Goal: Information Seeking & Learning: Learn about a topic

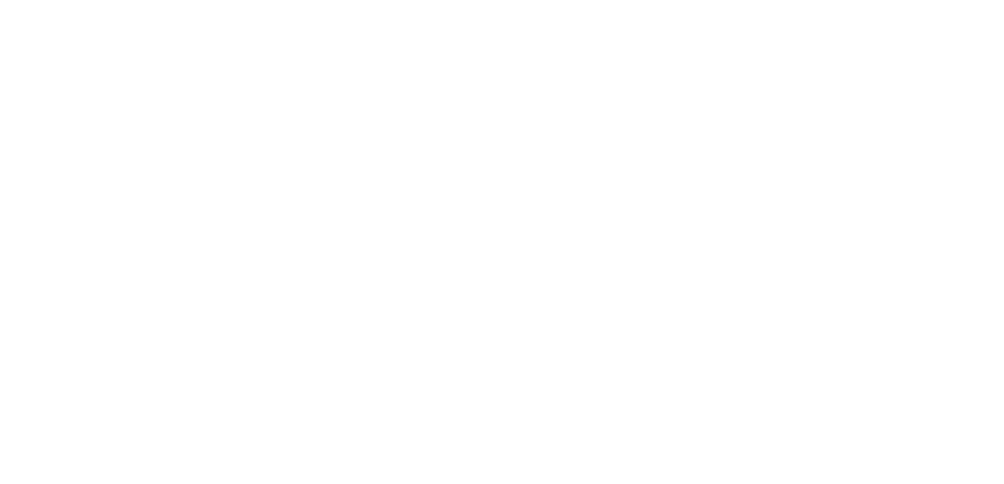
scroll to position [43, 0]
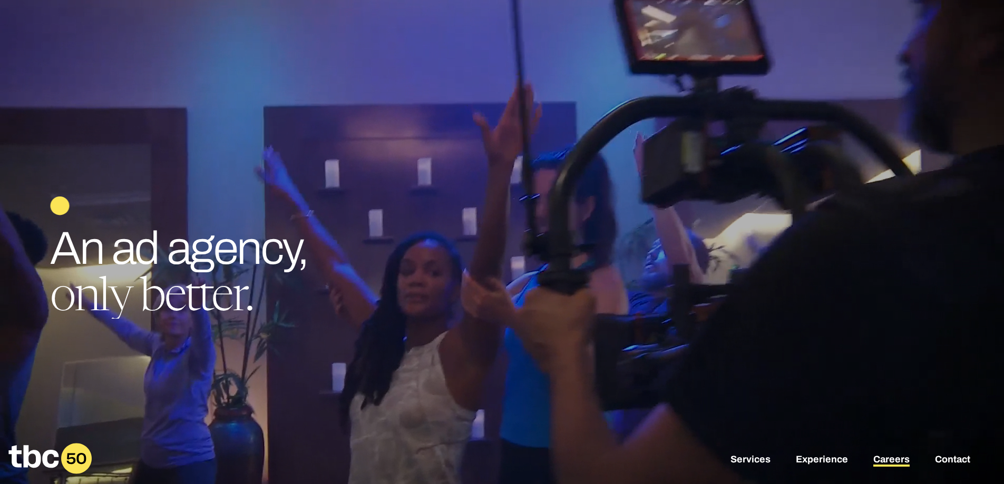
click at [898, 459] on link "Careers" at bounding box center [891, 460] width 36 height 13
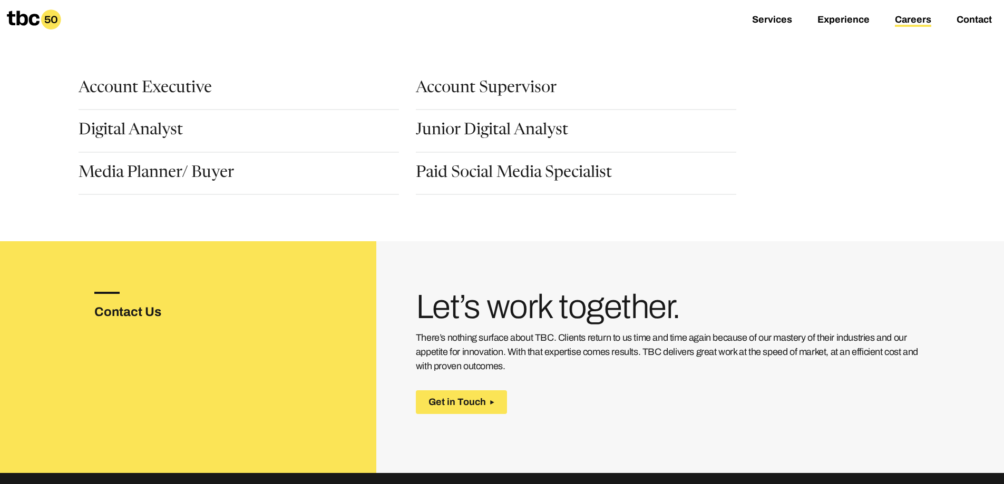
scroll to position [141, 0]
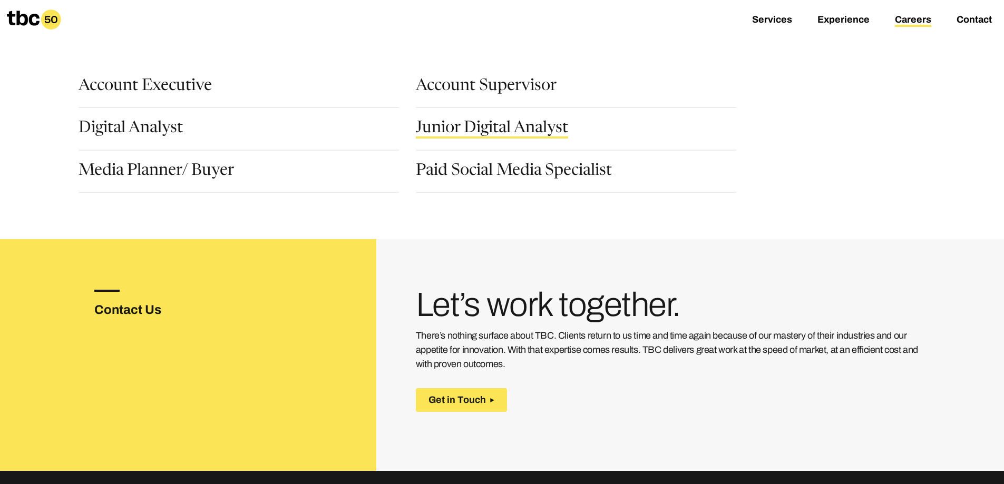
click at [477, 133] on link "Junior Digital Analyst" at bounding box center [492, 130] width 152 height 18
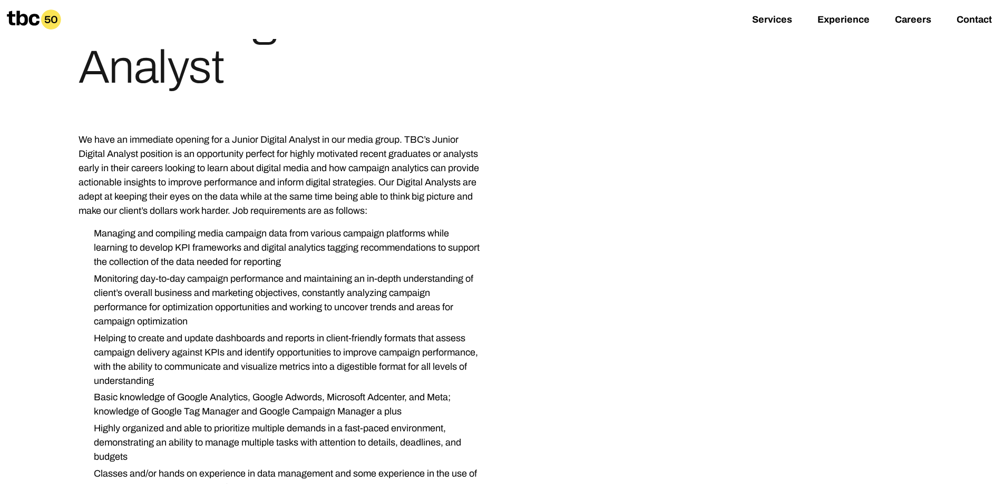
scroll to position [141, 0]
click at [128, 239] on li "Managing and compiling media campaign data from various campaign platforms whil…" at bounding box center [284, 248] width 398 height 43
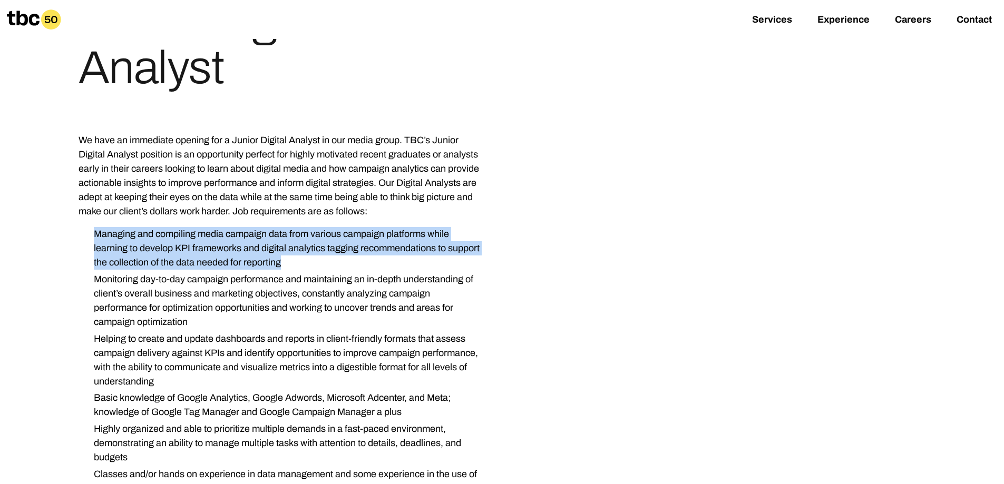
drag, startPoint x: 96, startPoint y: 232, endPoint x: 319, endPoint y: 260, distance: 225.2
click at [319, 260] on li "Managing and compiling media campaign data from various campaign platforms whil…" at bounding box center [284, 248] width 398 height 43
copy li "Managing and compiling media campaign data from various campaign platforms whil…"
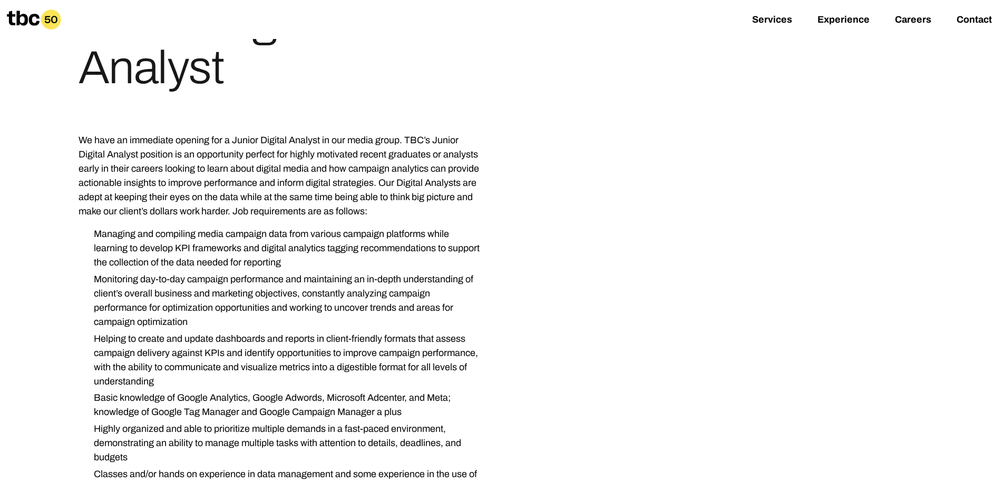
click at [177, 285] on li "Monitoring day-to-day campaign performance and maintaining an in-depth understa…" at bounding box center [284, 301] width 398 height 57
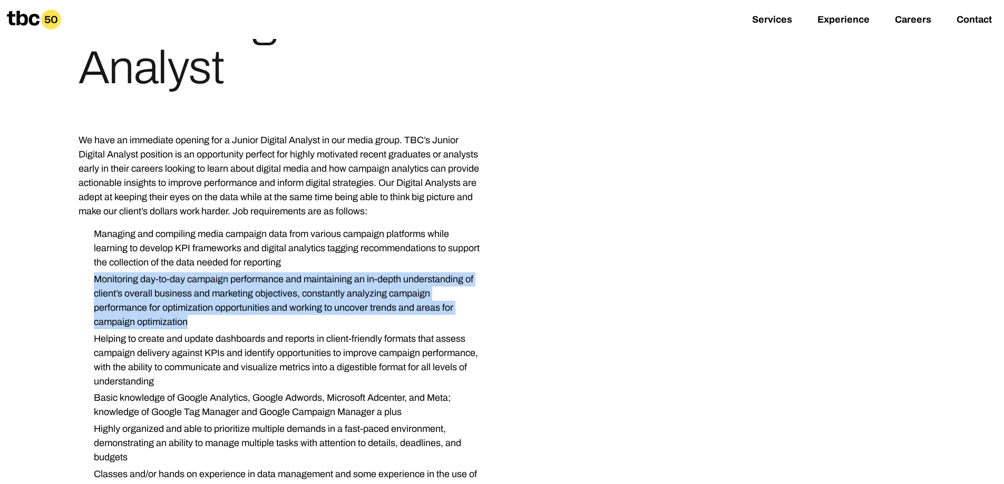
drag, startPoint x: 96, startPoint y: 279, endPoint x: 217, endPoint y: 321, distance: 127.4
click at [217, 321] on li "Monitoring day-to-day campaign performance and maintaining an in-depth understa…" at bounding box center [284, 301] width 398 height 57
copy li "Monitoring day-to-day campaign performance and maintaining an in-depth understa…"
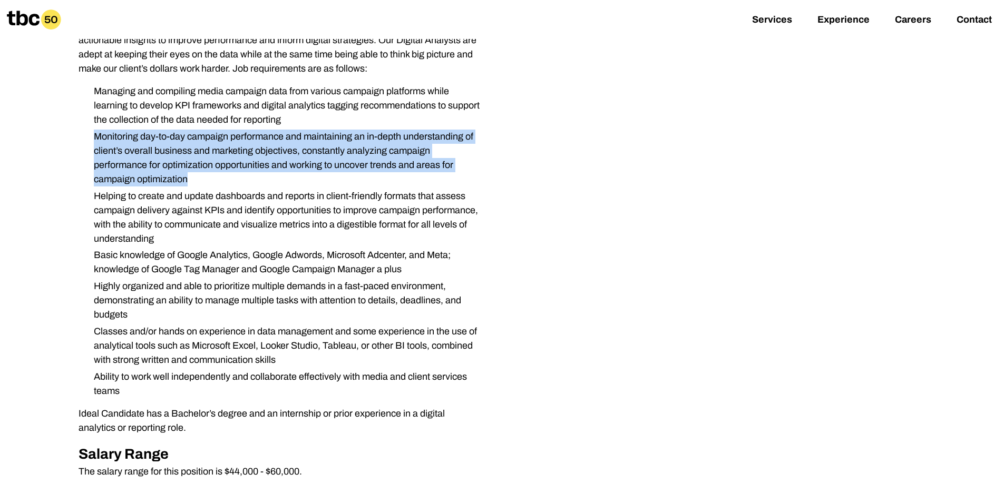
scroll to position [281, 0]
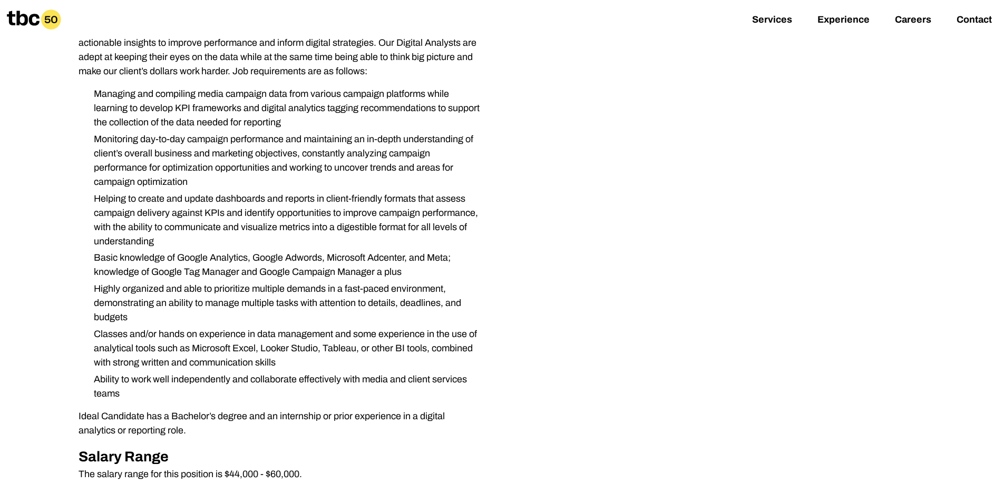
click at [406, 280] on ul "Managing and compiling media campaign data from various campaign platforms whil…" at bounding box center [281, 244] width 405 height 314
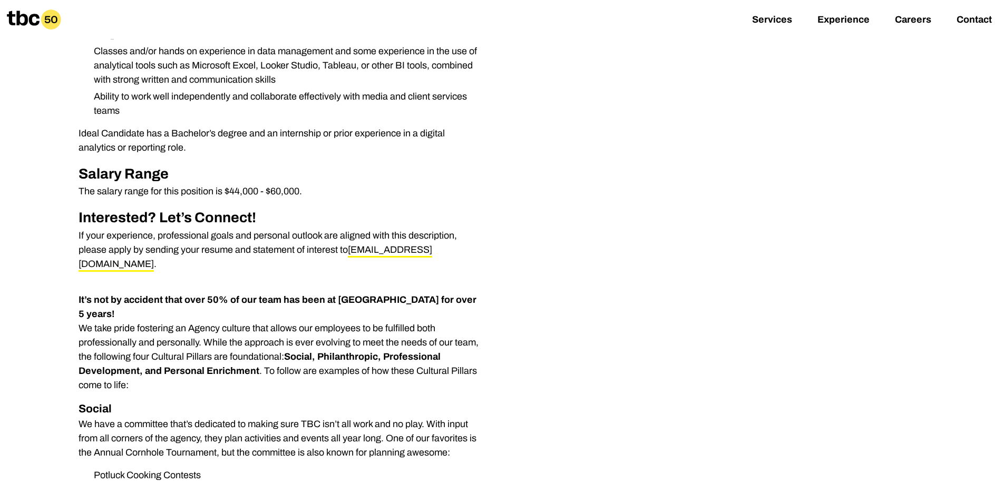
scroll to position [562, 0]
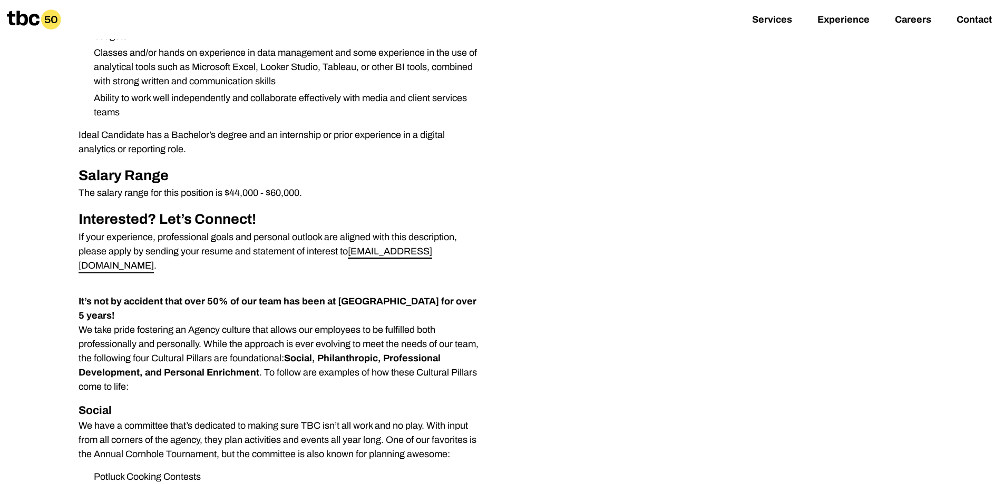
click at [365, 250] on link "[EMAIL_ADDRESS][DOMAIN_NAME]" at bounding box center [256, 259] width 354 height 27
drag, startPoint x: 439, startPoint y: 251, endPoint x: 350, endPoint y: 253, distance: 88.6
click at [350, 253] on p "If your experience, professional goals and personal outlook are aligned with th…" at bounding box center [281, 251] width 405 height 43
copy p "[EMAIL_ADDRESS][DOMAIN_NAME] ."
